Goal: Find specific page/section: Find specific page/section

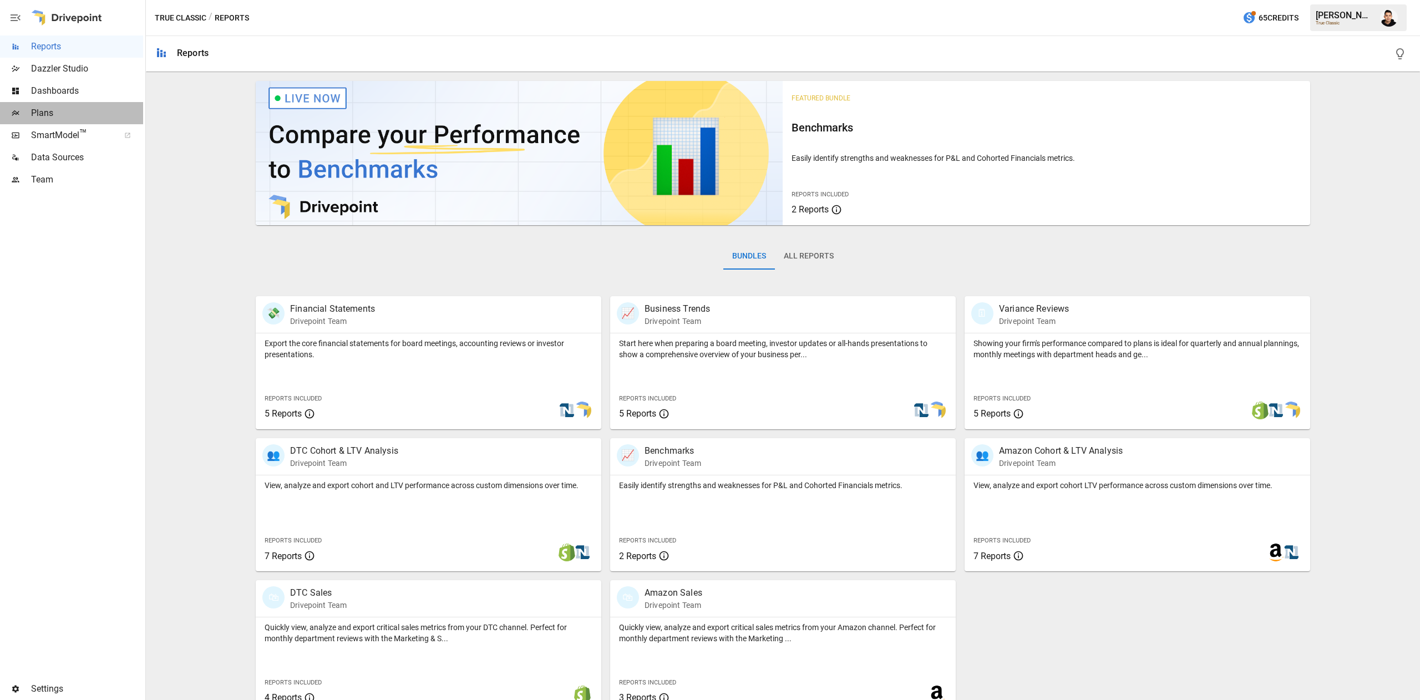
click at [108, 114] on span "Plans" at bounding box center [87, 113] width 112 height 13
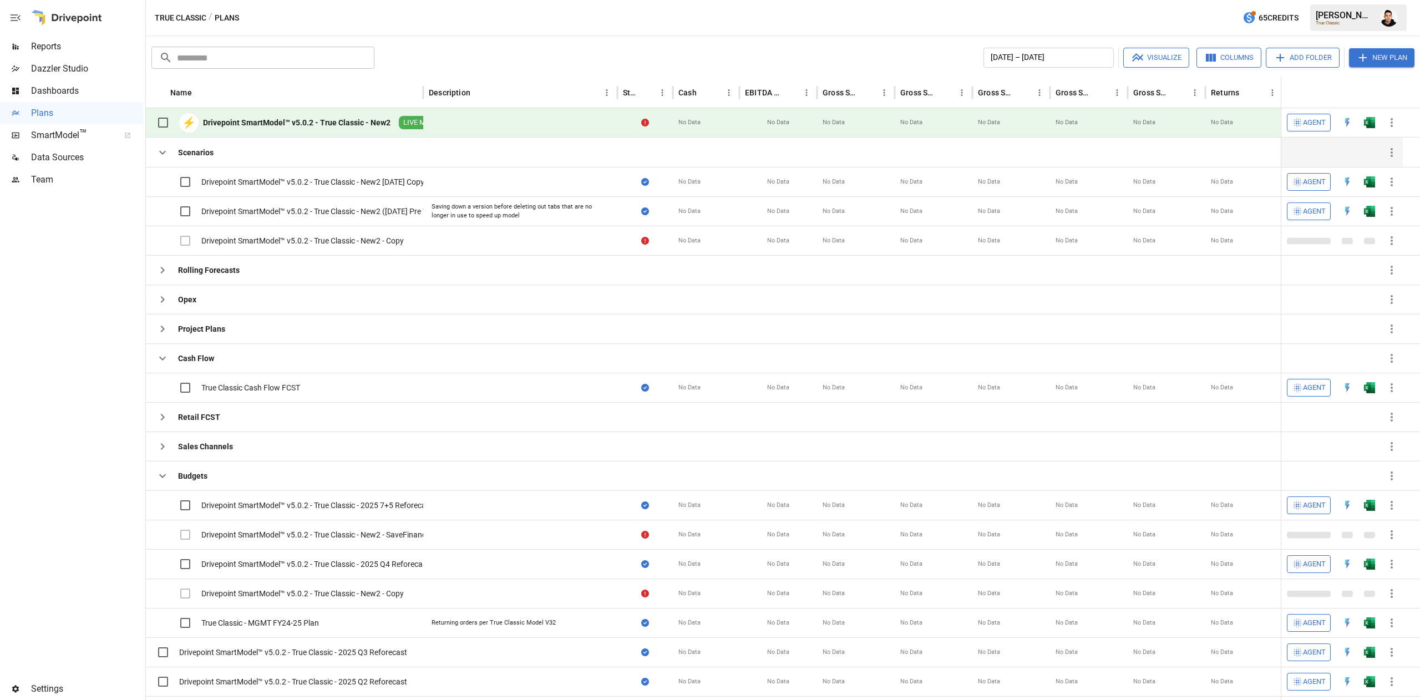
click at [169, 149] on icon "button" at bounding box center [162, 152] width 13 height 13
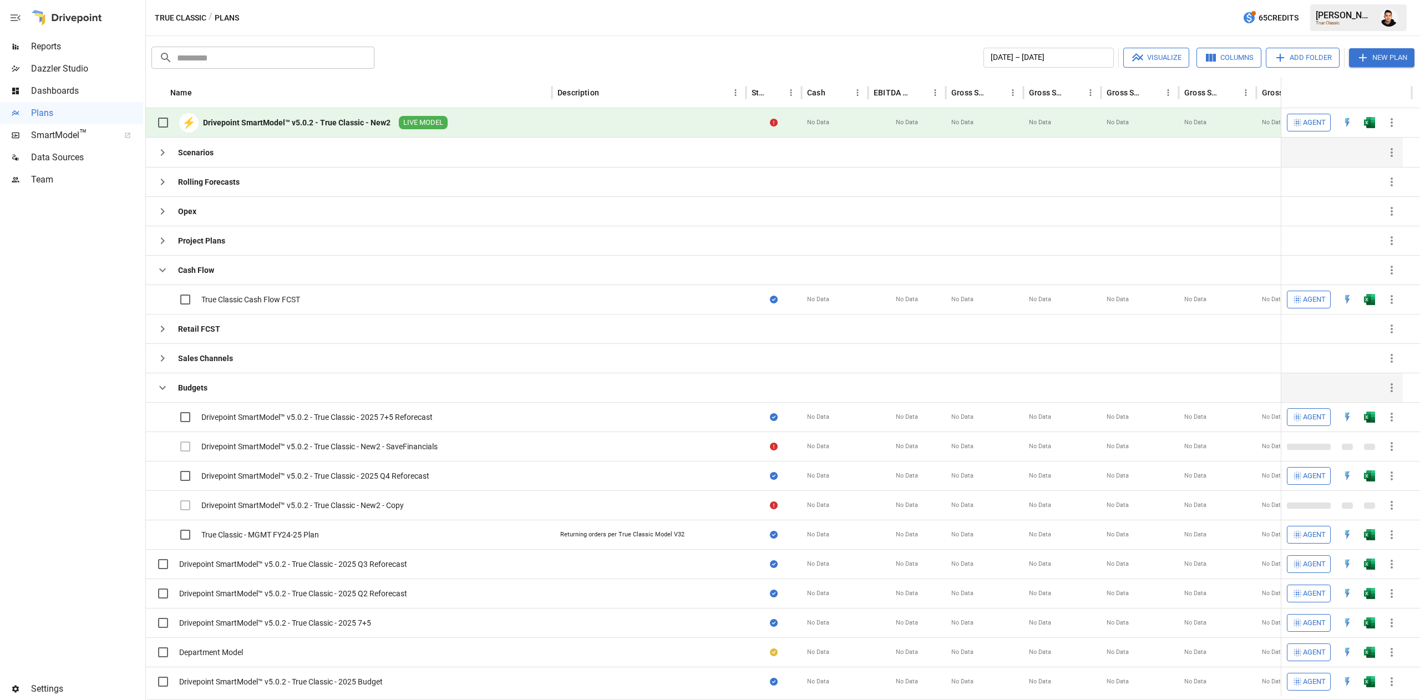
scroll to position [16, 0]
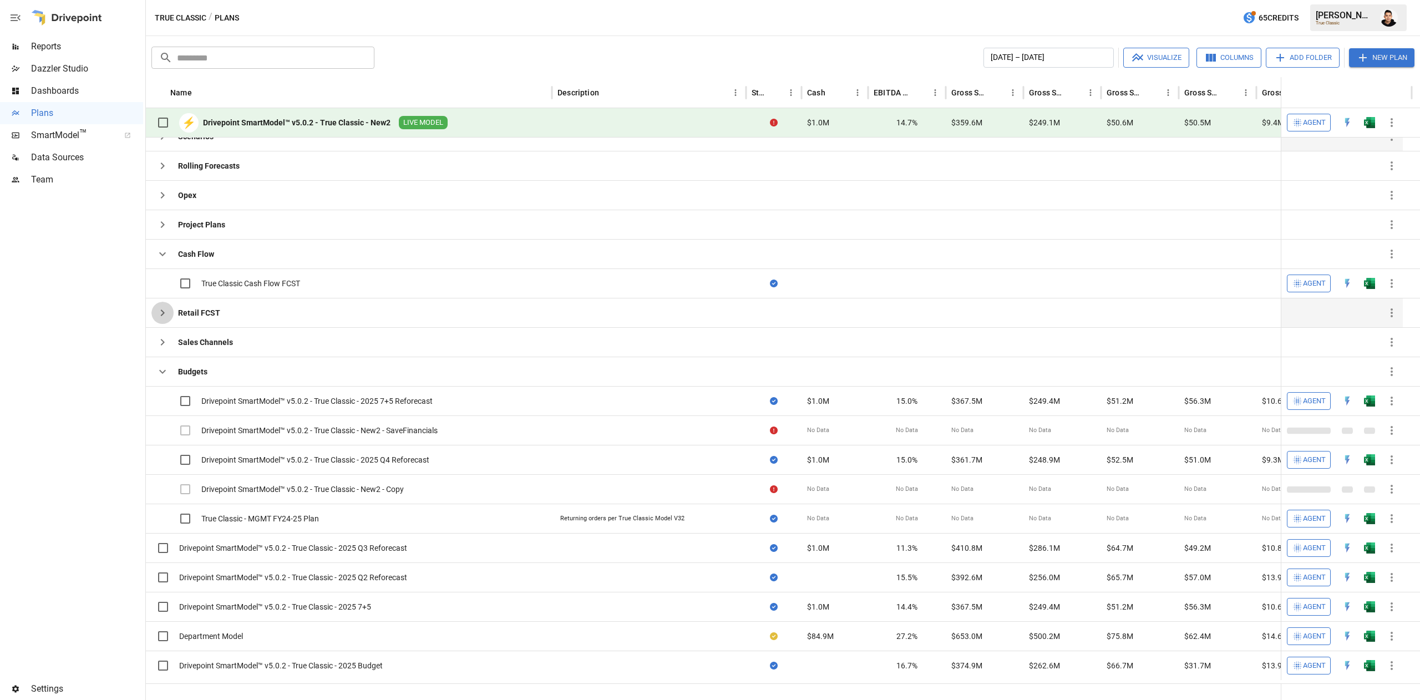
click at [164, 324] on button "button" at bounding box center [162, 313] width 22 height 22
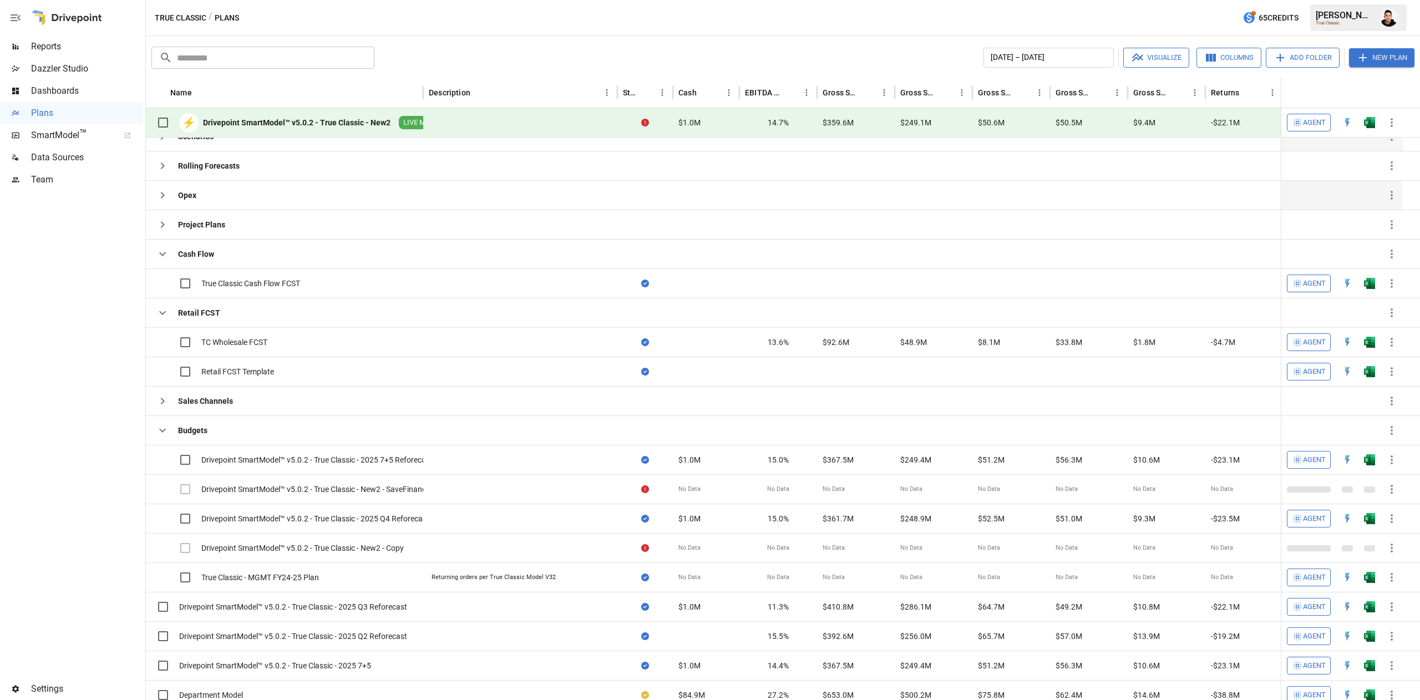
scroll to position [0, 0]
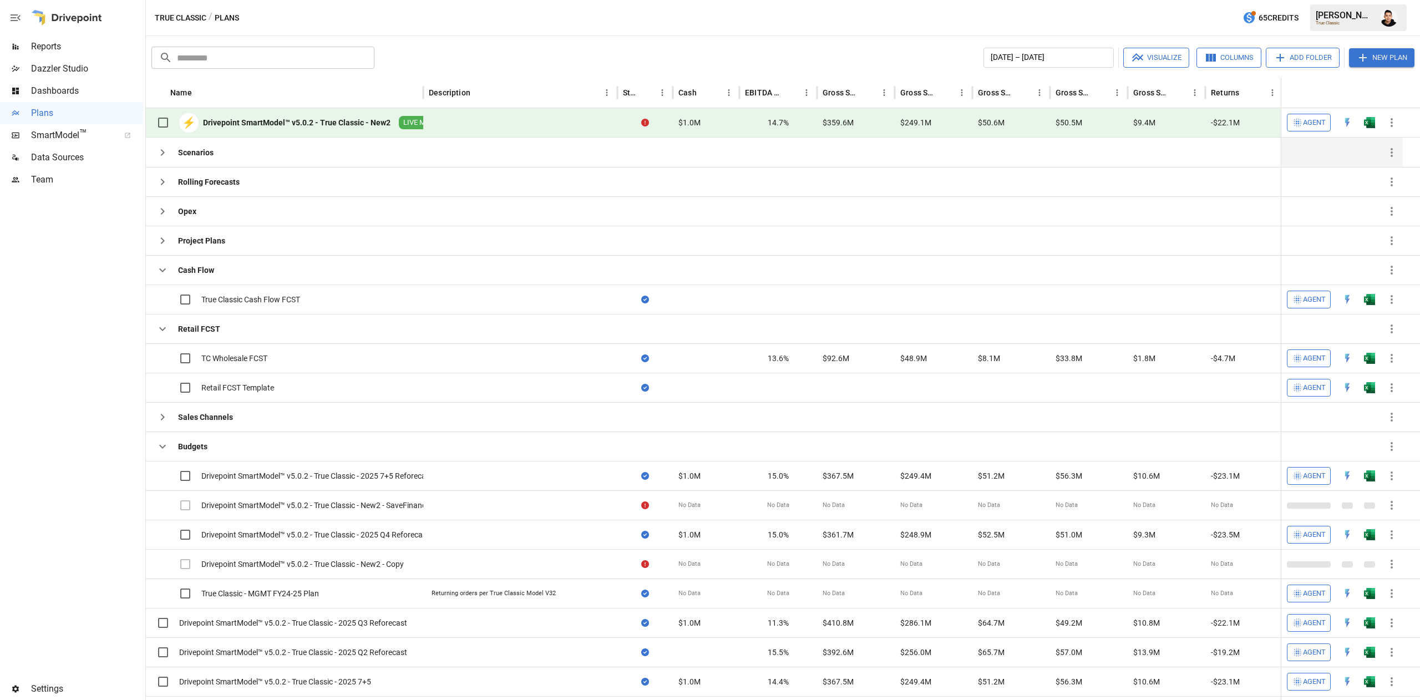
click at [781, 131] on div "14.7%" at bounding box center [778, 122] width 78 height 29
click at [1385, 15] on img "Francisco Sanchez" at bounding box center [1389, 18] width 18 height 18
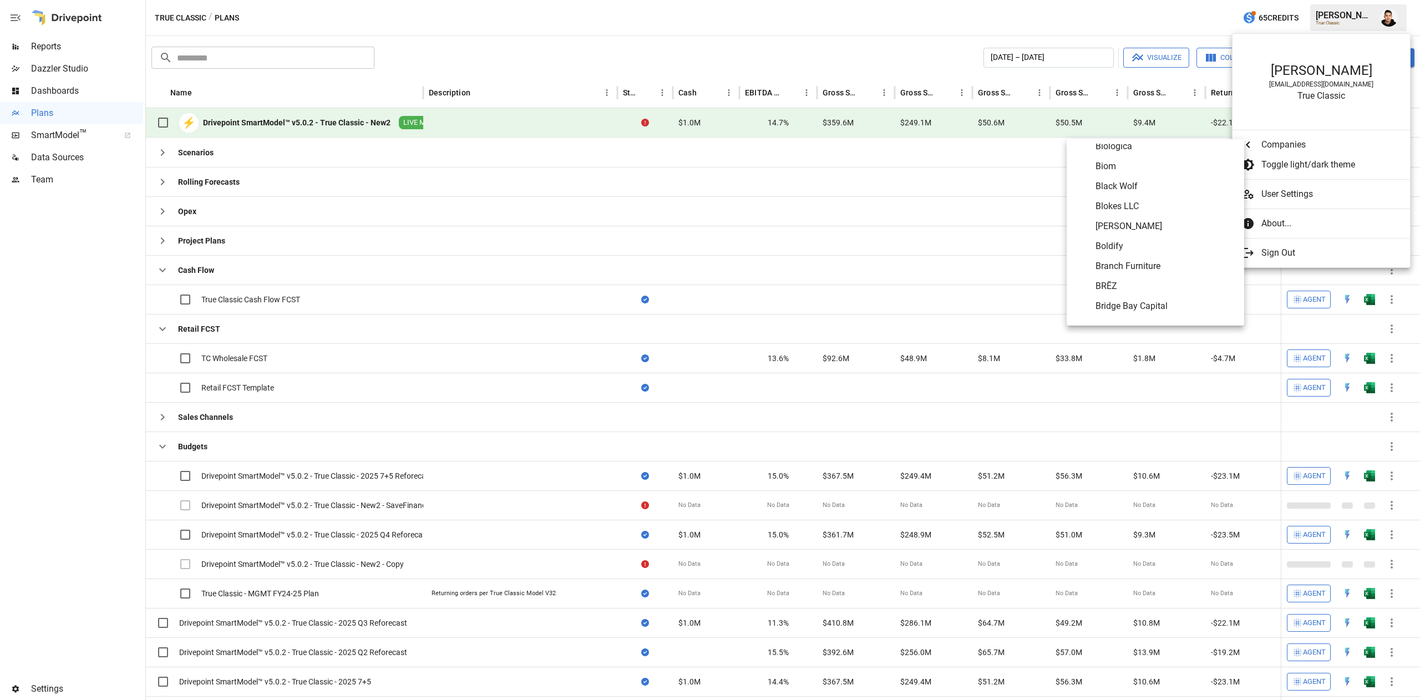
scroll to position [571, 0]
click at [1167, 272] on li "BRĒZ" at bounding box center [1156, 282] width 178 height 20
